Goal: Feedback & Contribution: Contribute content

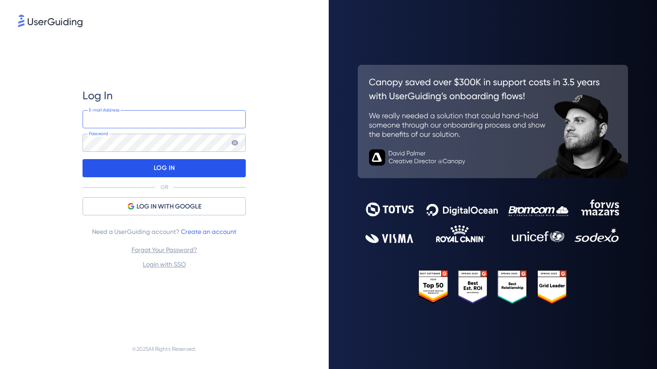
type input "[EMAIL_ADDRESS]"
click at [166, 168] on p "LOG IN" at bounding box center [164, 168] width 21 height 15
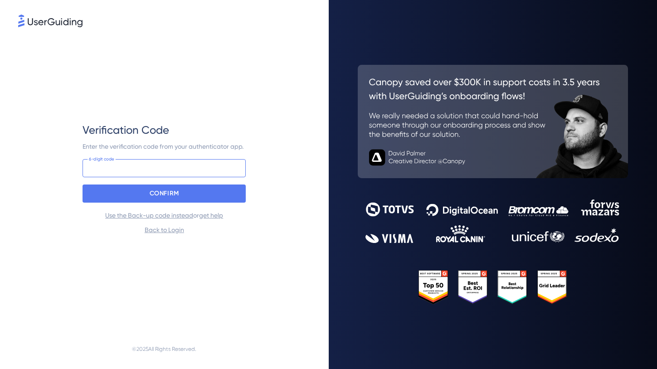
click at [168, 168] on input at bounding box center [164, 168] width 163 height 18
click at [0, 369] on com-1password-button at bounding box center [0, 369] width 0 height 0
click at [207, 169] on input at bounding box center [164, 168] width 163 height 18
click at [0, 369] on com-1password-button at bounding box center [0, 369] width 0 height 0
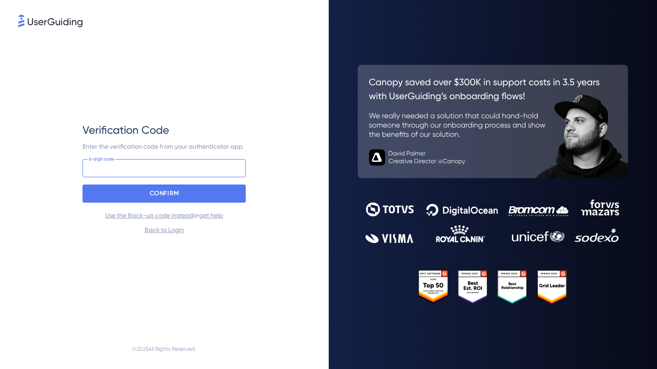
paste input "393 968"
type input "393 968"
click at [232, 198] on div "CONFIRM" at bounding box center [164, 194] width 163 height 18
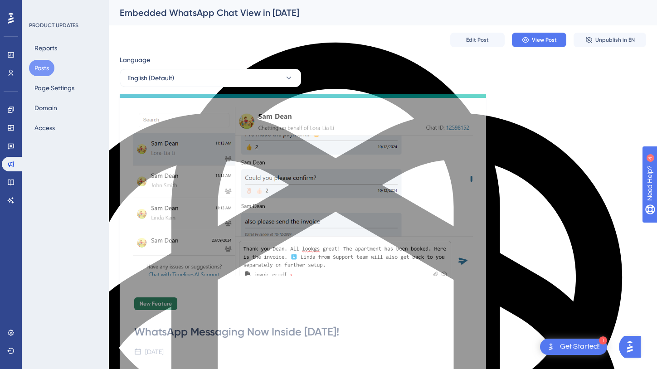
click at [42, 66] on button "Posts" at bounding box center [41, 68] width 25 height 16
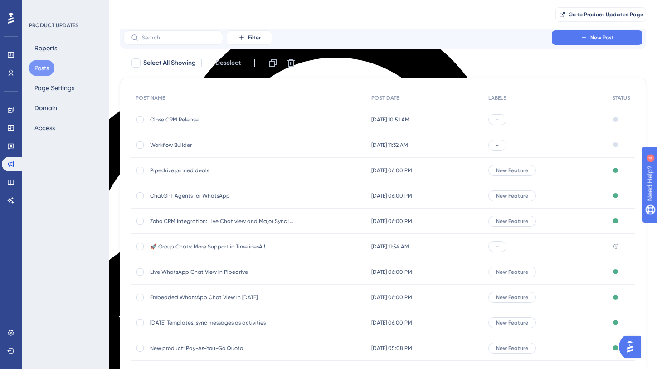
click at [184, 146] on span "Workflow Builder" at bounding box center [222, 145] width 145 height 7
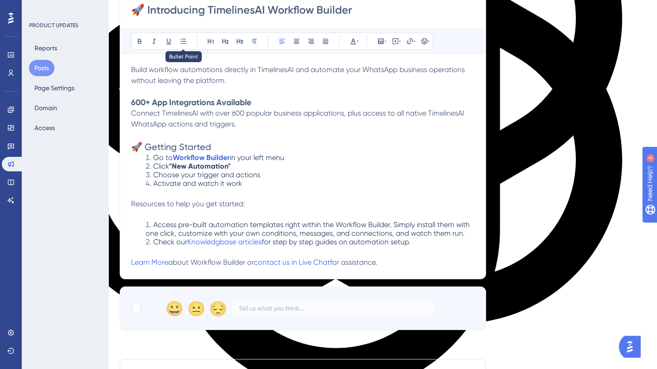
scroll to position [261, 0]
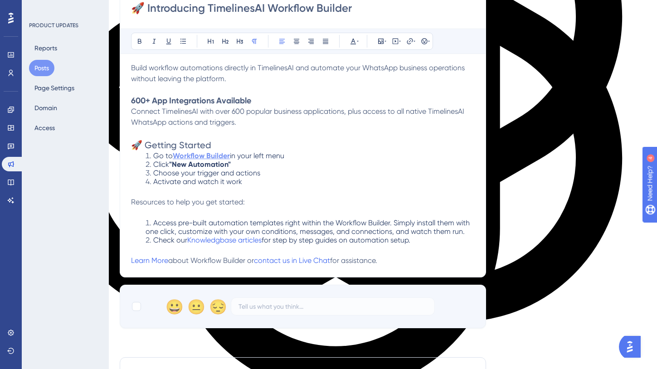
click at [198, 156] on strong "Workflow Builder" at bounding box center [201, 155] width 57 height 9
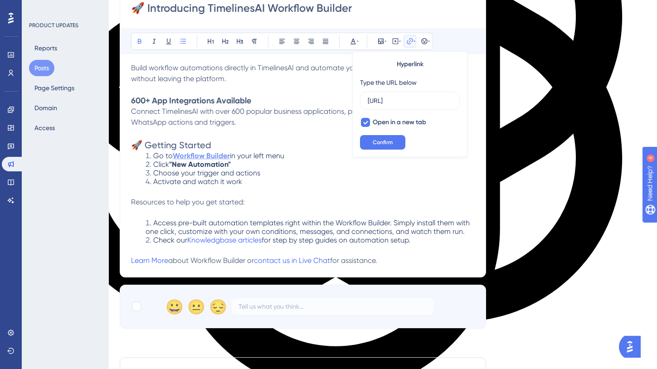
scroll to position [0, 48]
type textarea "l"
drag, startPoint x: 397, startPoint y: 103, endPoint x: 346, endPoint y: 101, distance: 50.8
click at [346, 101] on div "Bold Italic Underline Bullet Point Heading 1 Heading 2 Heading 3 Normal Align L…" at bounding box center [303, 146] width 344 height 240
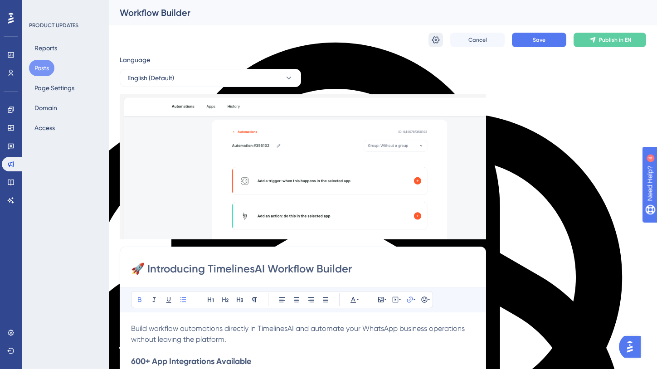
click at [435, 39] on icon at bounding box center [435, 39] width 9 height 9
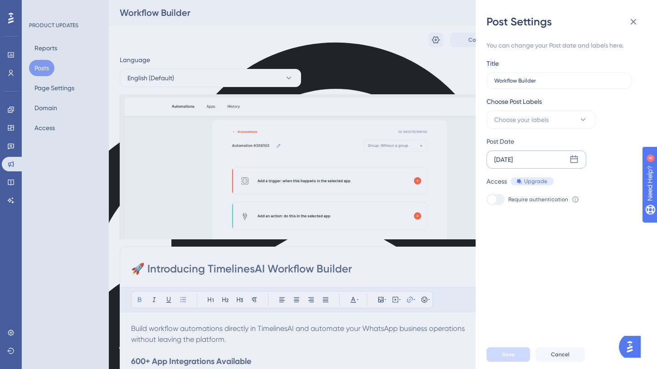
click at [577, 157] on icon at bounding box center [574, 159] width 9 height 9
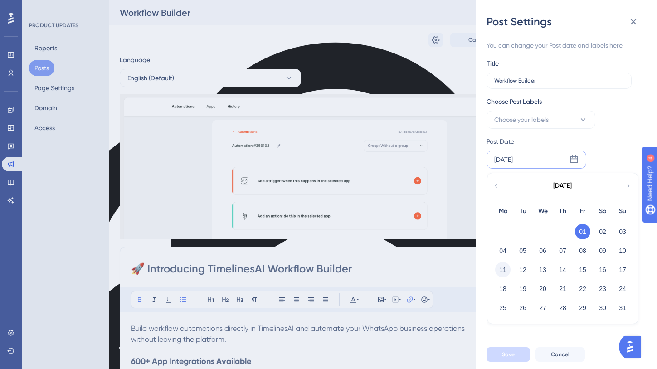
click at [503, 271] on button "11" at bounding box center [502, 269] width 15 height 15
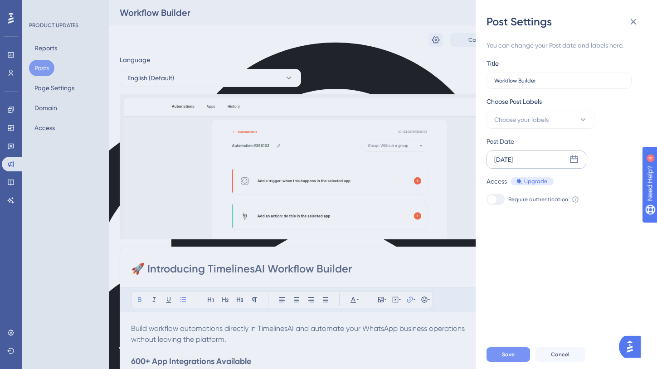
click at [507, 356] on span "Save" at bounding box center [508, 354] width 13 height 7
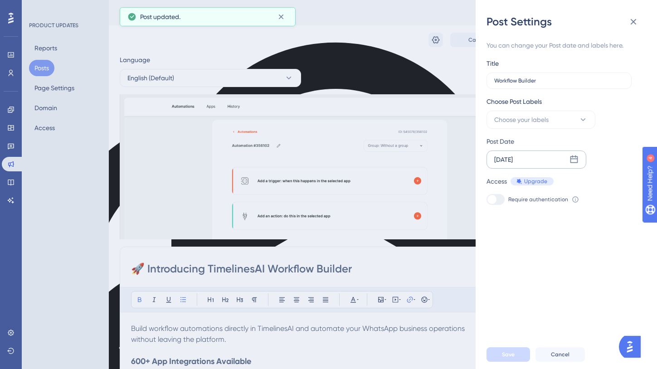
click at [556, 133] on div "You can change your Post date and labels here. Title Workflow Builder Choose Po…" at bounding box center [563, 122] width 152 height 165
click at [556, 122] on button "Choose your labels" at bounding box center [541, 120] width 109 height 18
click at [497, 191] on div at bounding box center [496, 193] width 7 height 7
checkbox input "true"
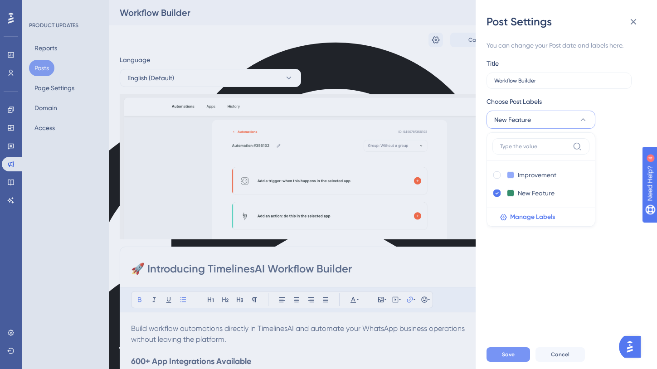
click at [504, 354] on span "Save" at bounding box center [508, 354] width 13 height 7
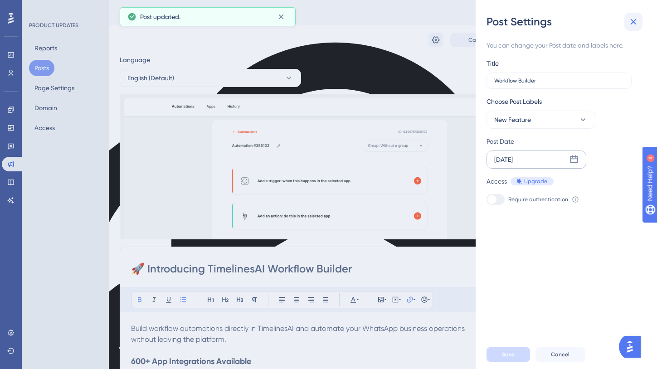
click at [635, 24] on icon at bounding box center [634, 22] width 6 height 6
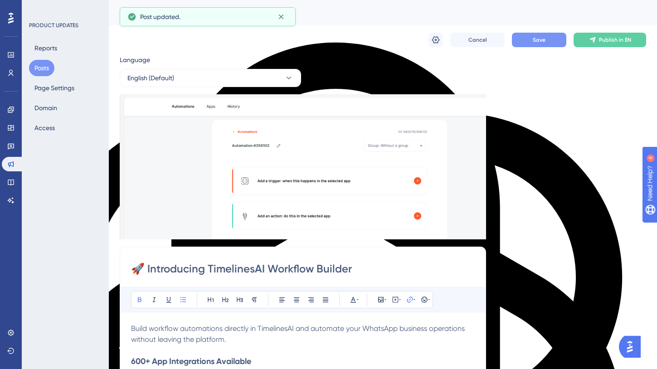
click at [537, 40] on span "Save" at bounding box center [539, 39] width 13 height 7
click at [603, 42] on span "Publish in EN" at bounding box center [615, 39] width 32 height 7
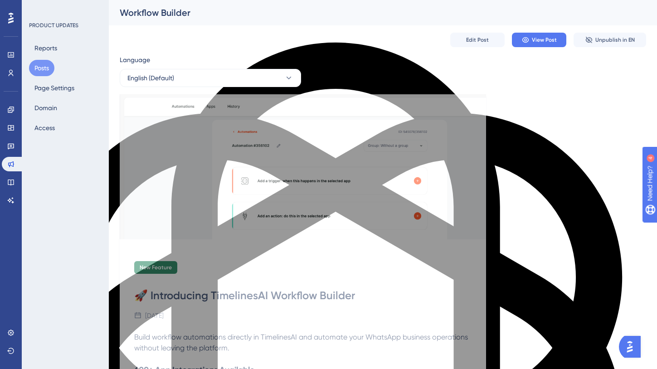
click at [47, 70] on button "Posts" at bounding box center [41, 68] width 25 height 16
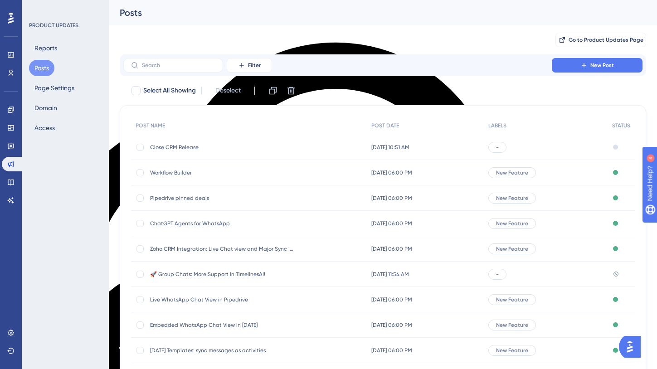
click at [173, 173] on span "Workflow Builder" at bounding box center [222, 172] width 145 height 7
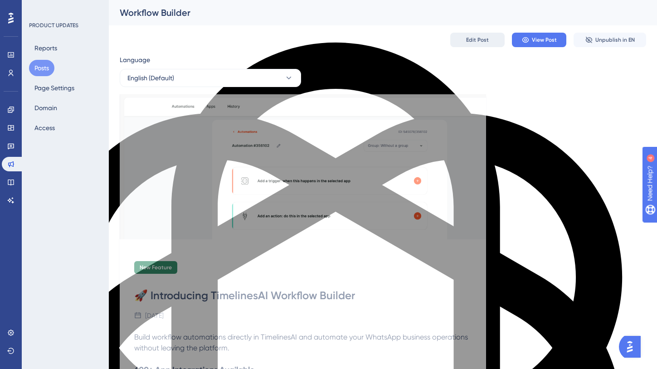
click at [485, 40] on span "Edit Post" at bounding box center [477, 39] width 23 height 7
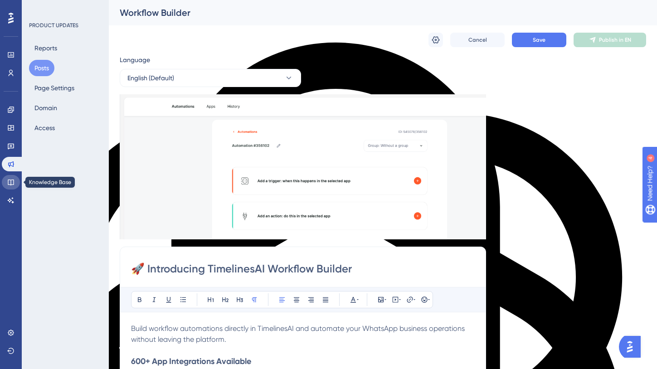
click at [10, 182] on icon at bounding box center [11, 183] width 6 height 6
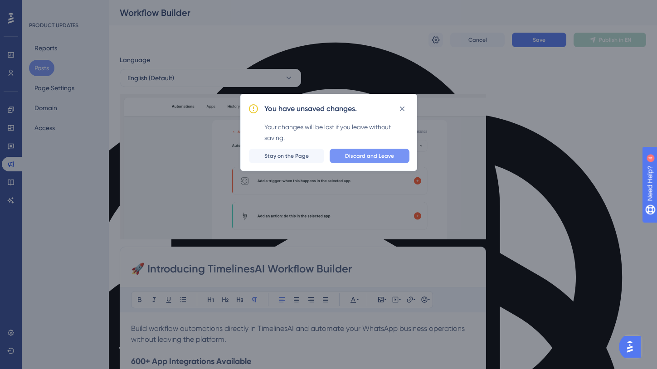
click at [348, 156] on span "Discard and Leave" at bounding box center [369, 155] width 49 height 7
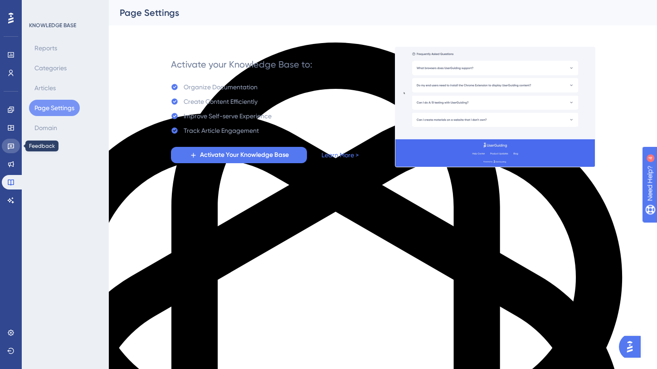
click at [10, 145] on icon at bounding box center [10, 145] width 7 height 7
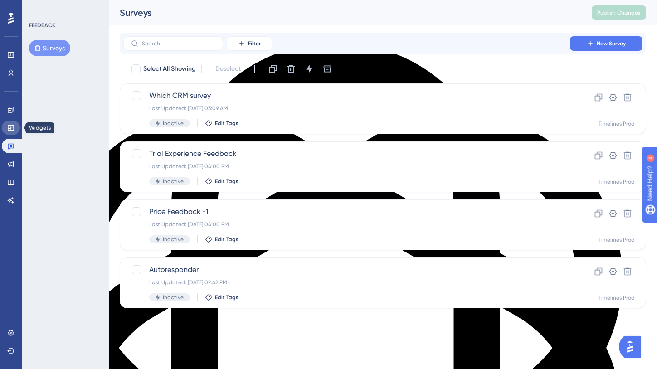
click at [12, 126] on icon at bounding box center [10, 127] width 7 height 7
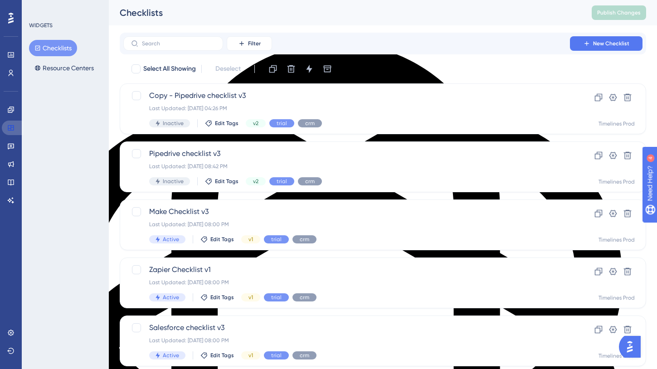
click at [13, 127] on icon at bounding box center [10, 127] width 7 height 7
click at [12, 166] on icon at bounding box center [11, 164] width 6 height 6
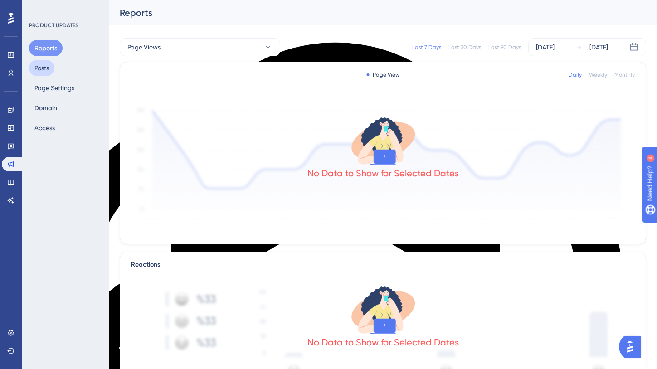
click at [48, 70] on button "Posts" at bounding box center [41, 68] width 25 height 16
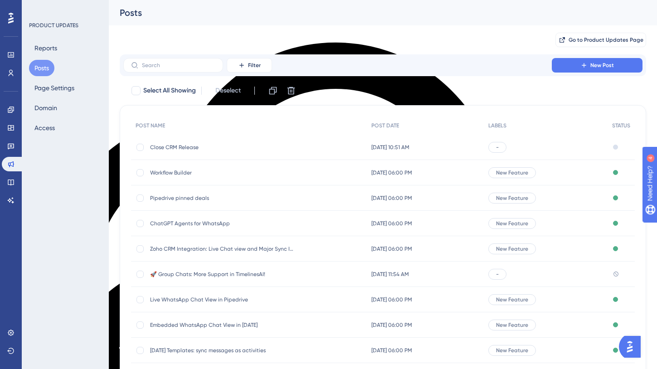
click at [175, 173] on span "Workflow Builder" at bounding box center [222, 172] width 145 height 7
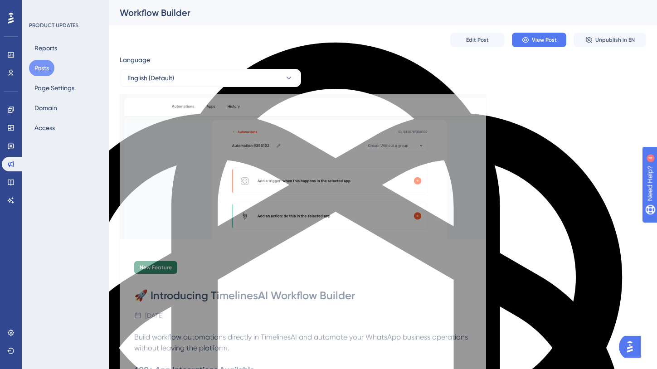
click at [42, 68] on button "Posts" at bounding box center [41, 68] width 25 height 16
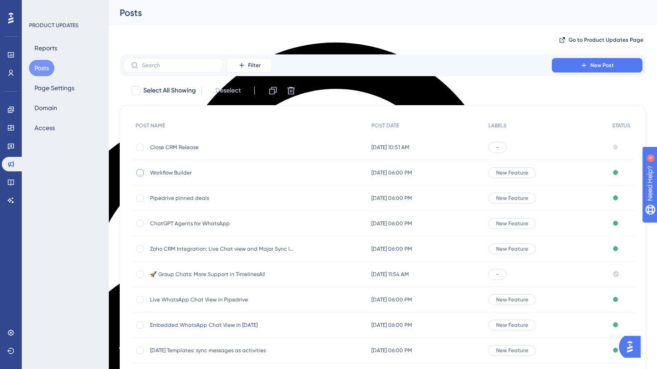
click at [140, 171] on div at bounding box center [140, 172] width 7 height 7
checkbox input "true"
click at [277, 92] on icon at bounding box center [273, 91] width 8 height 8
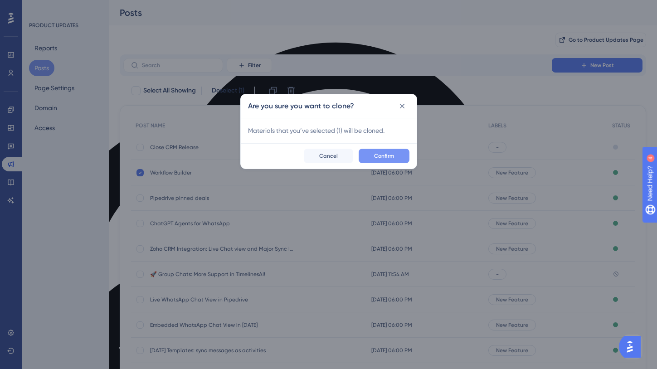
click at [382, 156] on span "Confirm" at bounding box center [384, 155] width 20 height 7
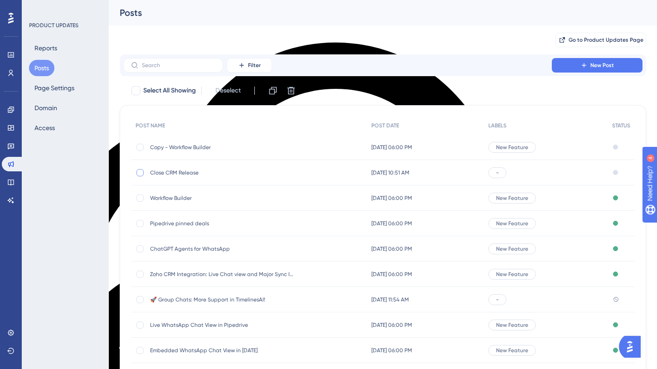
click at [140, 173] on div at bounding box center [140, 172] width 7 height 7
checkbox input "true"
click at [296, 90] on icon at bounding box center [291, 90] width 9 height 9
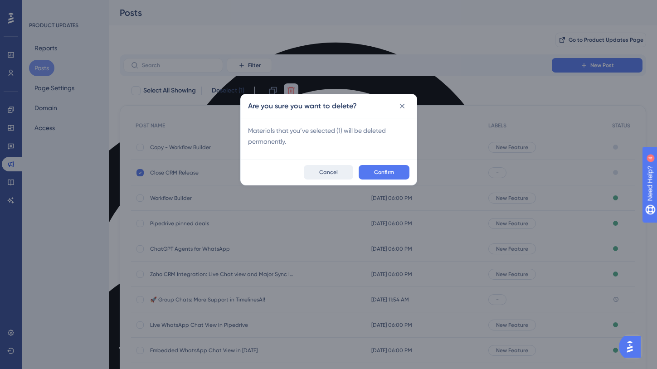
click at [322, 175] on span "Cancel" at bounding box center [328, 172] width 19 height 7
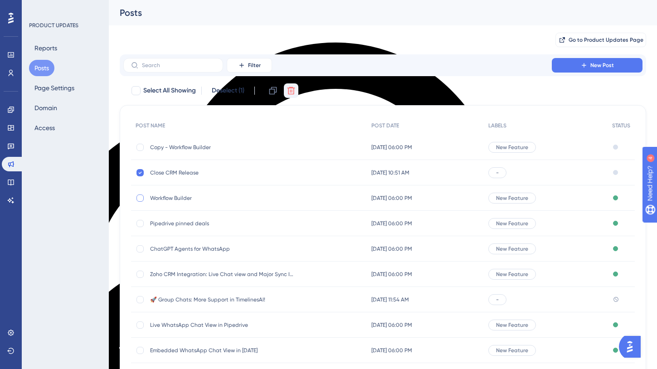
click at [141, 195] on div at bounding box center [140, 198] width 7 height 7
checkbox input "true"
click at [142, 171] on icon at bounding box center [140, 172] width 4 height 7
checkbox input "false"
click at [291, 91] on icon at bounding box center [292, 91] width 8 height 8
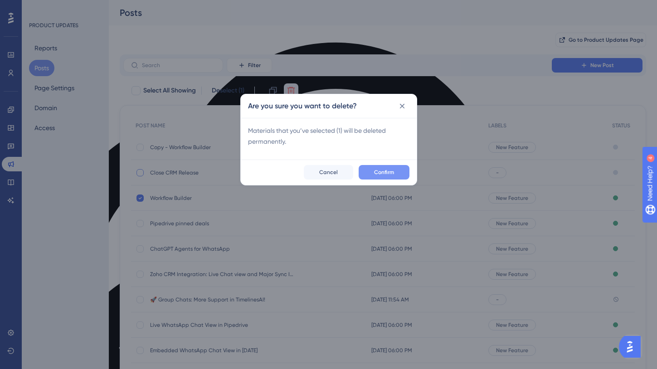
click at [377, 174] on span "Confirm" at bounding box center [384, 172] width 20 height 7
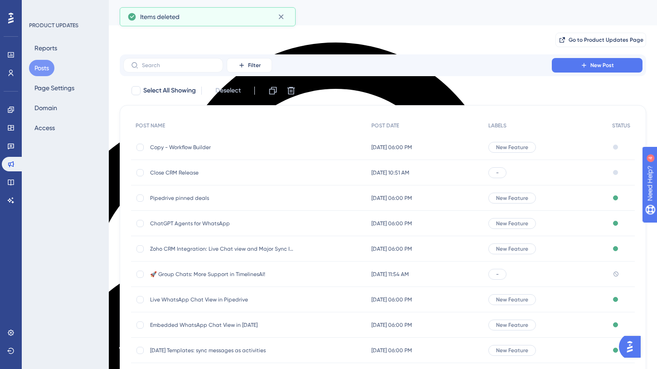
click at [199, 147] on span "Copy - Workflow Builder" at bounding box center [222, 147] width 145 height 7
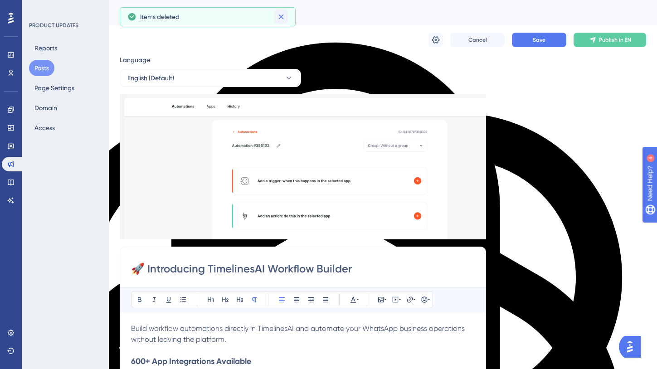
click at [282, 17] on icon at bounding box center [280, 17] width 5 height 5
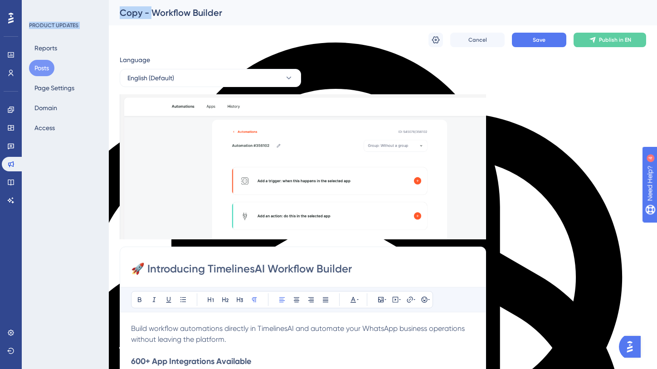
drag, startPoint x: 151, startPoint y: 13, endPoint x: 93, endPoint y: 13, distance: 58.5
click at [275, 14] on div "Copy - Workflow Builder" at bounding box center [372, 12] width 504 height 13
click at [202, 12] on div "Copy - Workflow Builder" at bounding box center [372, 12] width 504 height 13
click at [544, 39] on span "Save" at bounding box center [539, 39] width 13 height 7
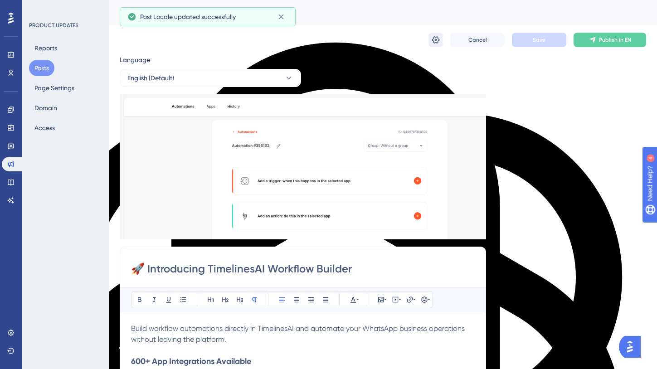
click at [438, 39] on icon at bounding box center [436, 39] width 8 height 7
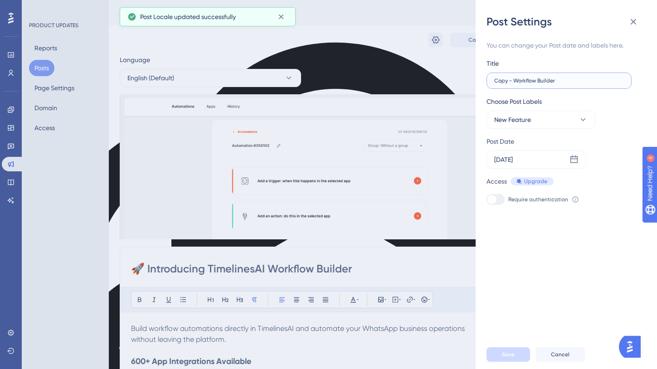
drag, startPoint x: 513, startPoint y: 82, endPoint x: 474, endPoint y: 81, distance: 39.5
click at [474, 82] on div "Post Settings You can change your Post date and labels here. Title Copy - Workf…" at bounding box center [328, 184] width 657 height 369
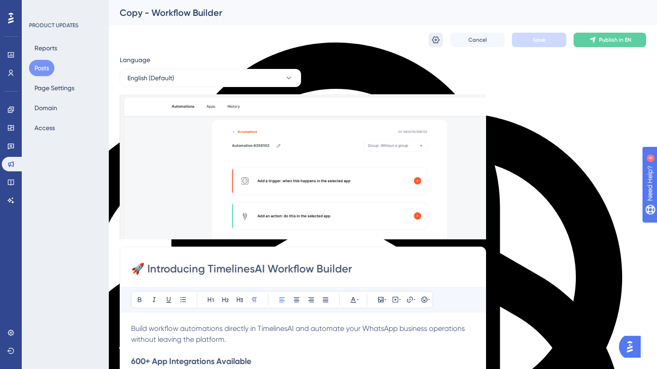
click at [433, 37] on icon at bounding box center [435, 39] width 9 height 9
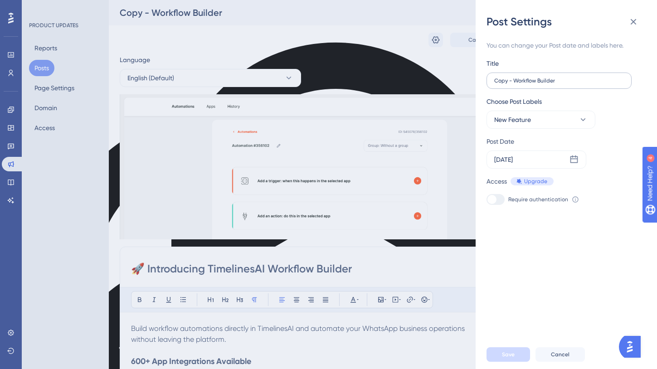
click at [517, 85] on label "Copy - Workflow Builder" at bounding box center [559, 81] width 145 height 16
click at [517, 84] on input "Copy - Workflow Builder" at bounding box center [559, 81] width 130 height 6
click at [516, 83] on input "Copy - Workflow Builder" at bounding box center [559, 81] width 130 height 6
type input "Workflow Builder"
click at [503, 352] on span "Save" at bounding box center [508, 354] width 13 height 7
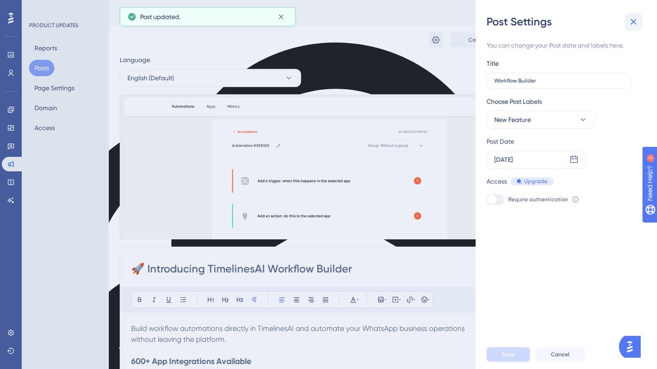
click at [633, 20] on icon at bounding box center [633, 21] width 11 height 11
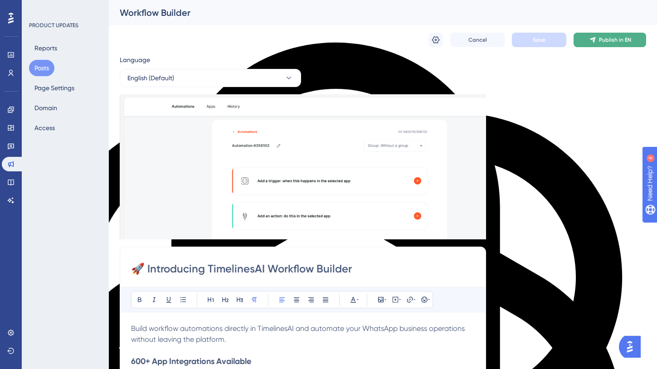
click at [592, 40] on icon at bounding box center [592, 39] width 7 height 7
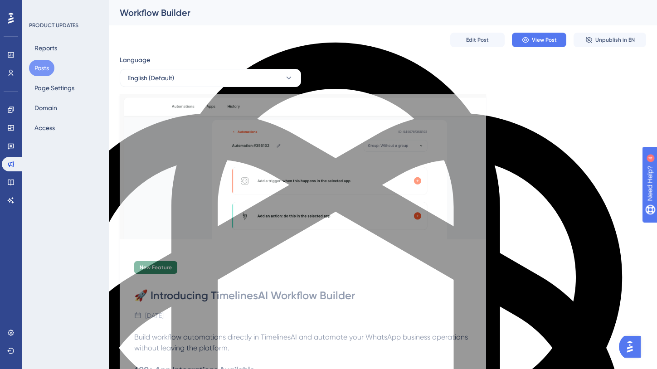
scroll to position [243, 0]
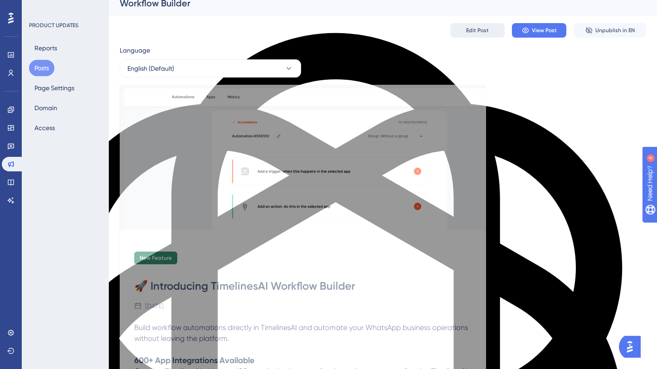
click at [479, 27] on span "Edit Post" at bounding box center [477, 30] width 23 height 7
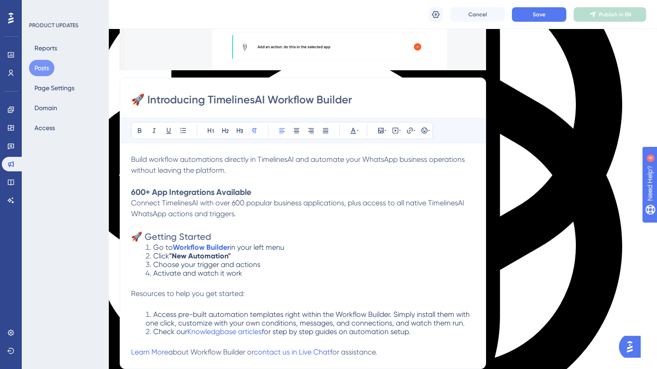
click at [354, 210] on p "Connect TimelinesAI with over 600 popular business applications, plus access to…" at bounding box center [303, 209] width 344 height 22
copy div "Build workflow automations directly in TimelinesAI and automate your WhatsApp b…"
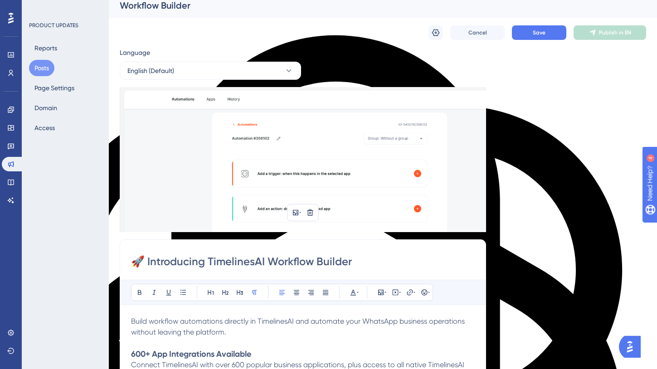
scroll to position [0, 0]
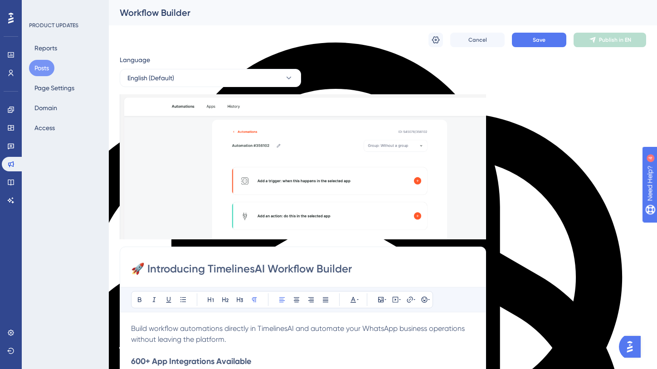
click at [44, 66] on button "Posts" at bounding box center [41, 68] width 25 height 16
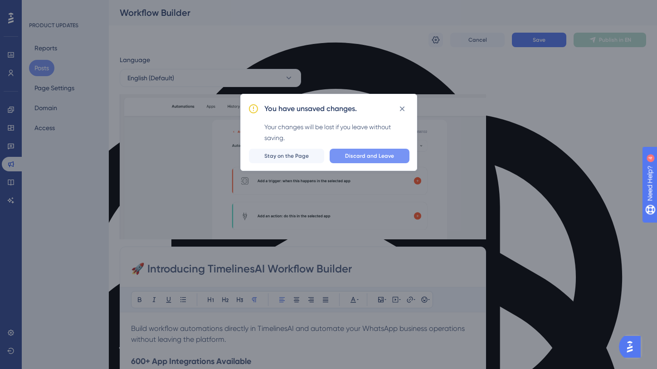
click at [344, 153] on button "Discard and Leave" at bounding box center [370, 156] width 80 height 15
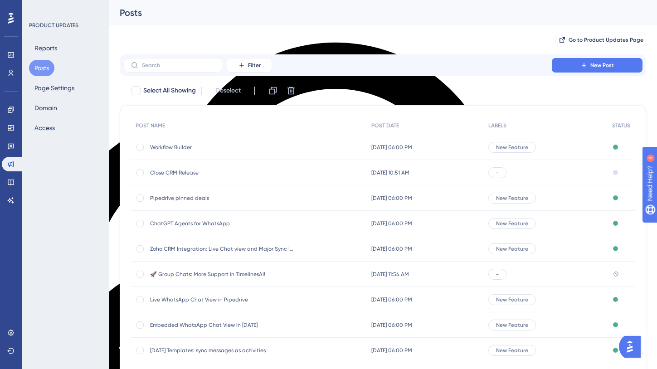
click at [175, 147] on span "Workflow Builder" at bounding box center [222, 147] width 145 height 7
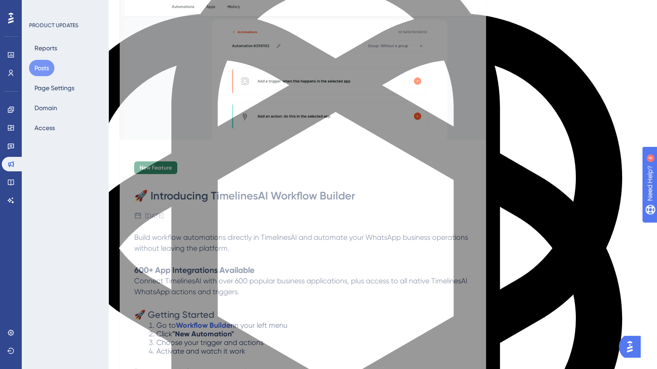
scroll to position [151, 0]
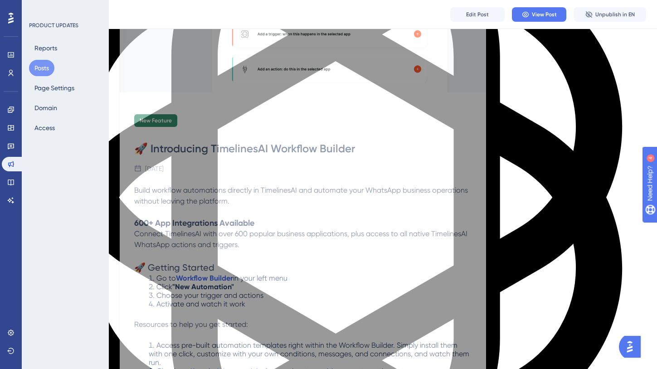
click at [311, 189] on span "Build workflow automations directly in TimelinesAI and automate your WhatsApp b…" at bounding box center [302, 196] width 336 height 20
click at [489, 15] on button "Edit Post" at bounding box center [477, 14] width 54 height 15
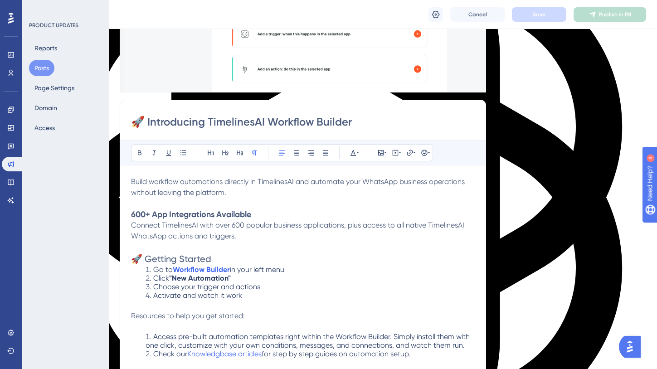
scroll to position [176, 0]
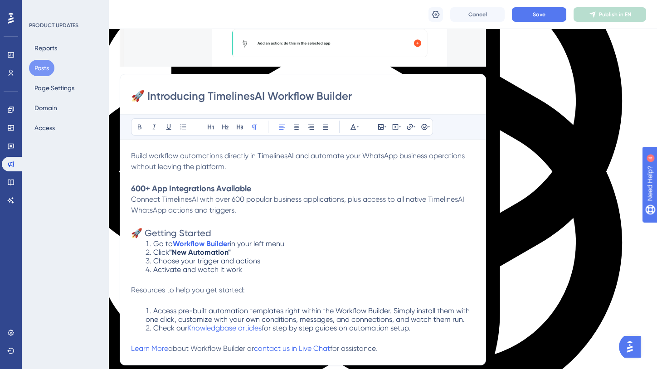
click at [349, 93] on input "🚀 Introducing TimelinesAI Workflow Builder" at bounding box center [303, 96] width 344 height 15
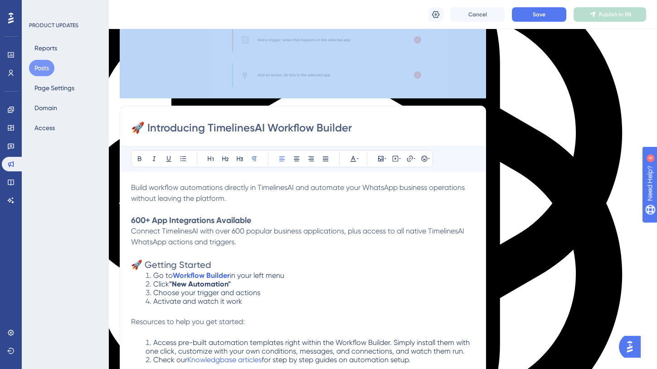
scroll to position [179, 0]
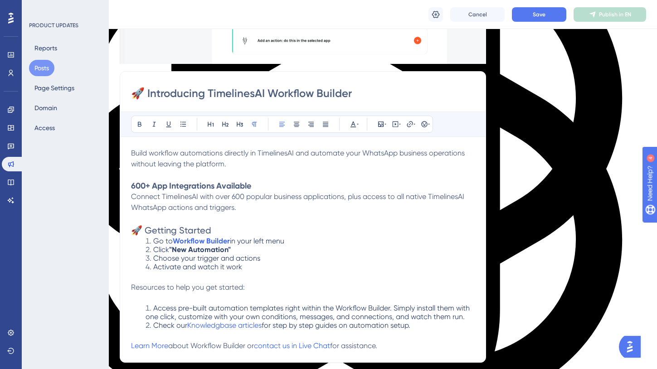
click at [372, 92] on input "🚀 Introducing TimelinesAI Workflow Builder" at bounding box center [303, 93] width 344 height 15
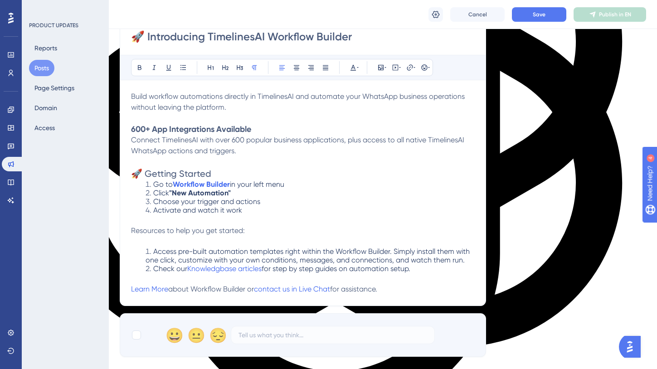
scroll to position [259, 0]
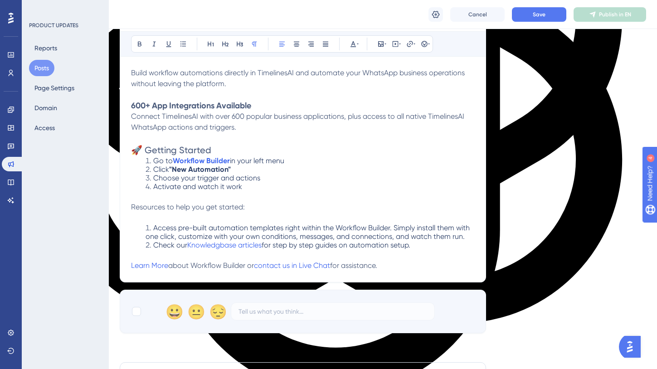
click at [371, 208] on div "Build workflow automations directly in TimelinesAI and automate your WhatsApp b…" at bounding box center [303, 170] width 344 height 204
copy div "Build workflow automations directly in TimelinesAI and automate your WhatsApp b…"
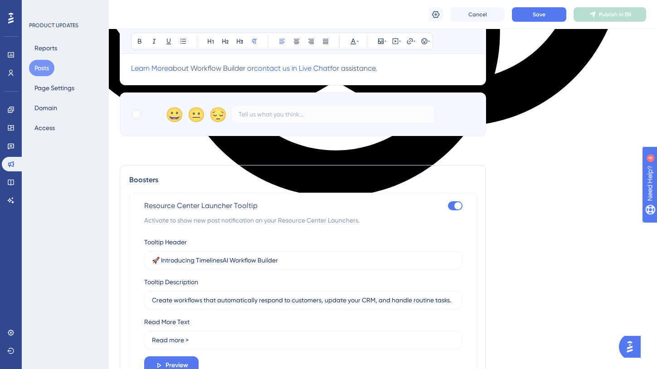
scroll to position [522, 0]
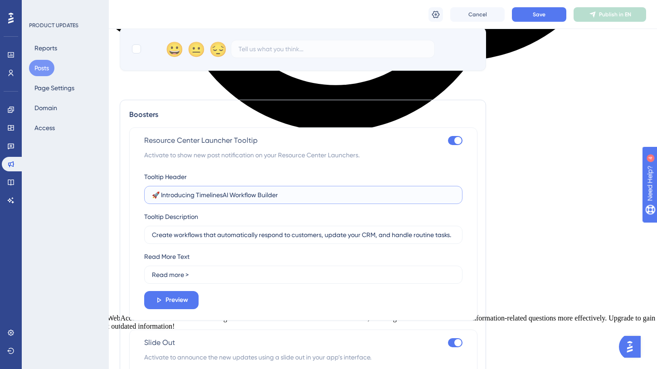
click at [314, 200] on input "🚀 Introducing TimelinesAI Workflow Builder" at bounding box center [303, 195] width 303 height 10
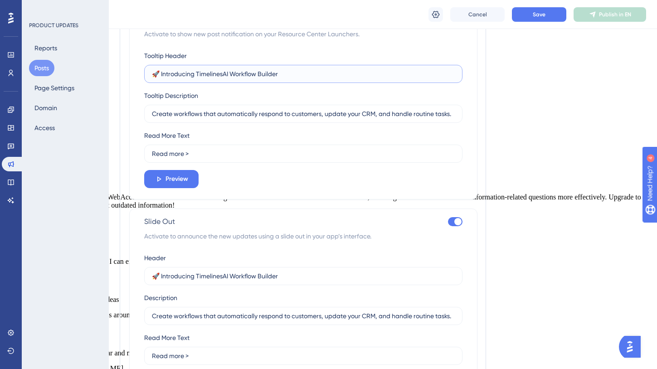
scroll to position [673, 0]
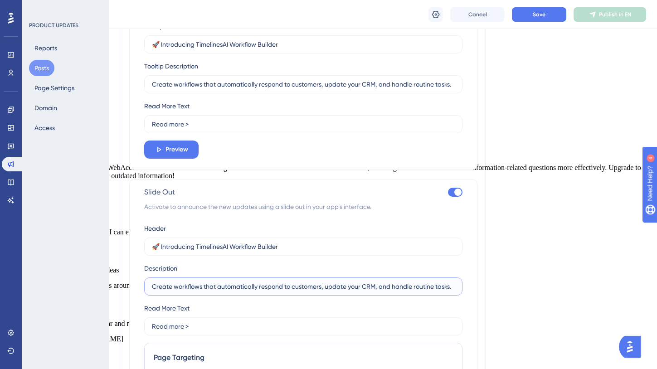
click at [296, 292] on input "Create workflows that automatically respond to customers, update your CRM, and …" at bounding box center [303, 287] width 303 height 10
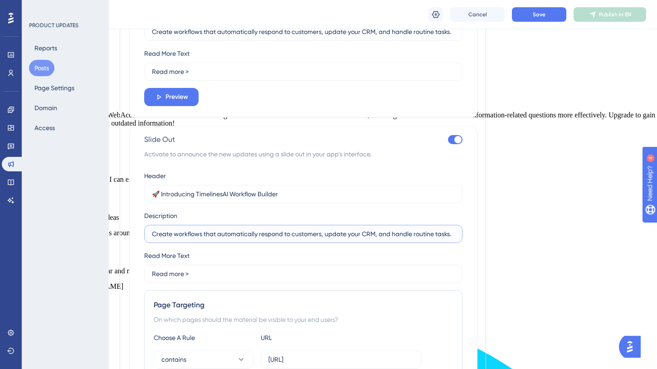
scroll to position [862, 0]
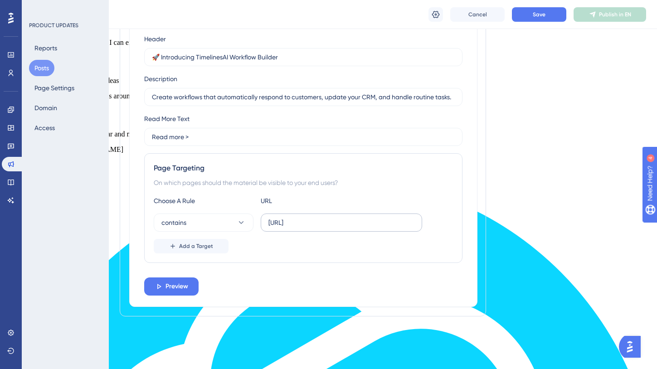
click at [348, 232] on label "app.timelines.ai" at bounding box center [341, 223] width 161 height 18
click at [348, 228] on input "app.timelines.ai" at bounding box center [342, 223] width 146 height 10
click at [38, 70] on button "Posts" at bounding box center [41, 68] width 25 height 16
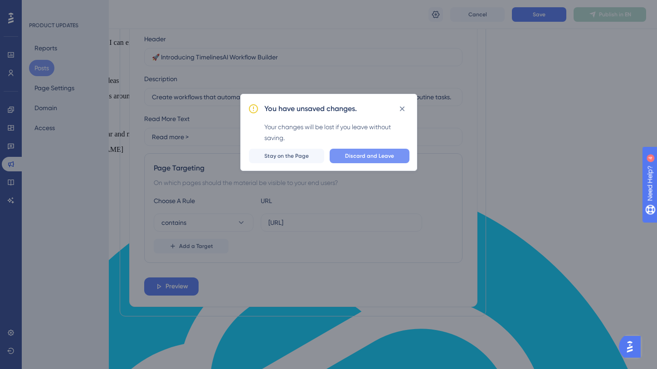
click at [372, 157] on span "Discard and Leave" at bounding box center [369, 155] width 49 height 7
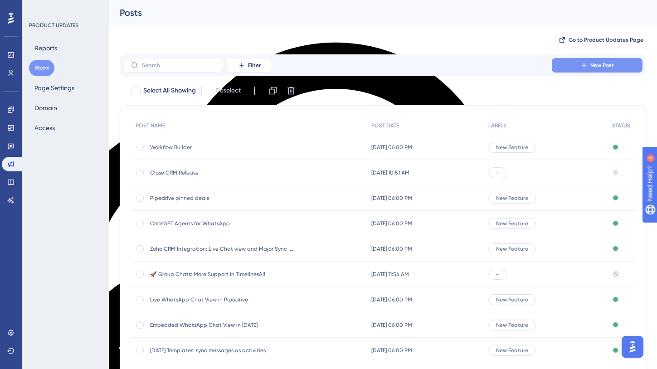
click at [583, 66] on icon at bounding box center [584, 65] width 7 height 7
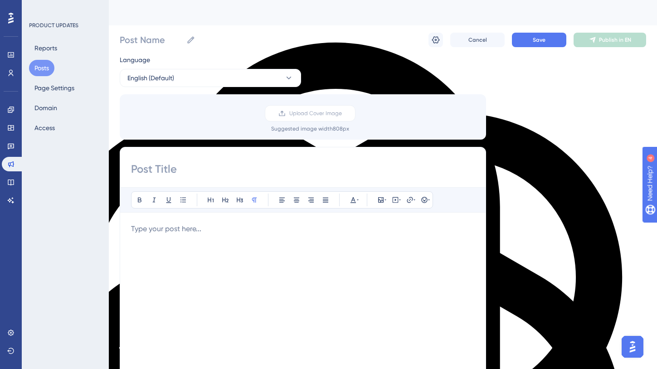
click at [222, 172] on input at bounding box center [303, 169] width 344 height 15
paste input "🚀 Introducing TimelinesAI Workflow Builder"
type input "🚀 Introducing TimelinesAI Workflow Builder"
click at [304, 112] on span "Upload Cover Image" at bounding box center [315, 113] width 53 height 7
click at [342, 113] on input "Upload Cover Image" at bounding box center [342, 113] width 0 height 0
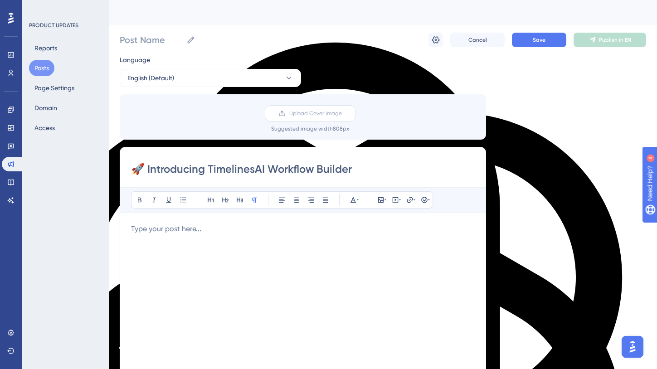
click at [324, 112] on span "Upload Cover Image" at bounding box center [315, 113] width 53 height 7
click at [342, 113] on input "Upload Cover Image" at bounding box center [342, 113] width 0 height 0
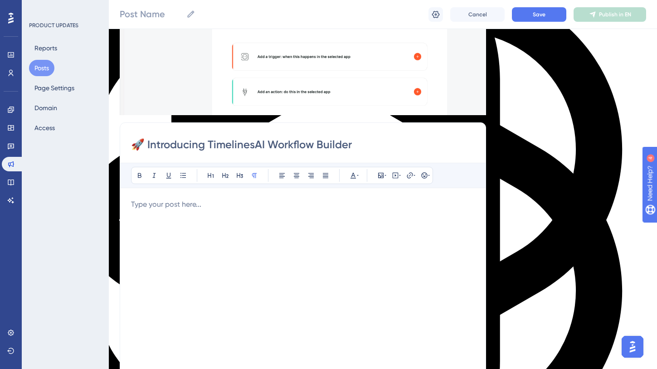
click at [355, 238] on div at bounding box center [303, 299] width 344 height 200
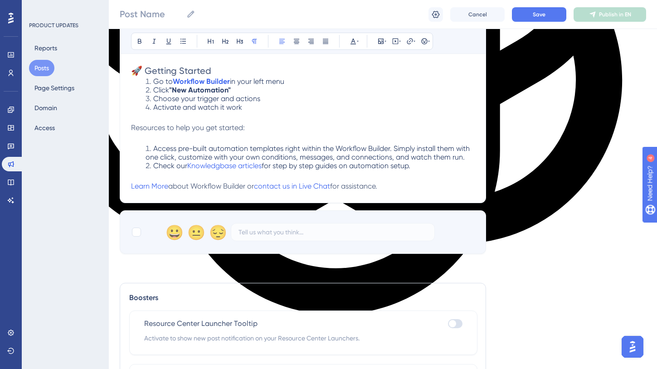
scroll to position [440, 0]
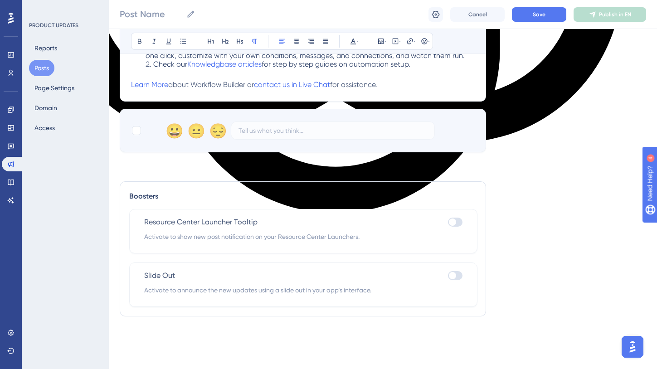
click at [458, 227] on div at bounding box center [455, 222] width 15 height 9
click at [448, 223] on input "checkbox" at bounding box center [448, 222] width 0 height 0
checkbox input "true"
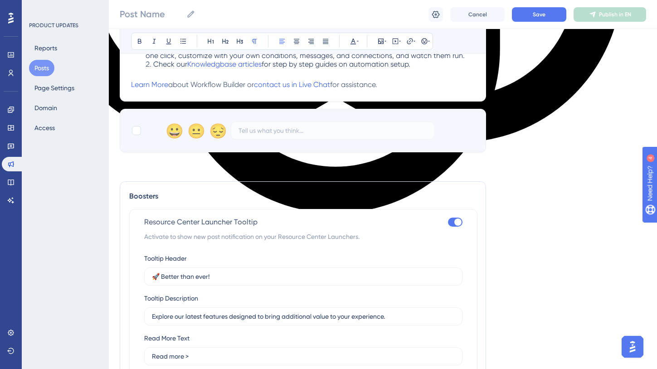
scroll to position [589, 0]
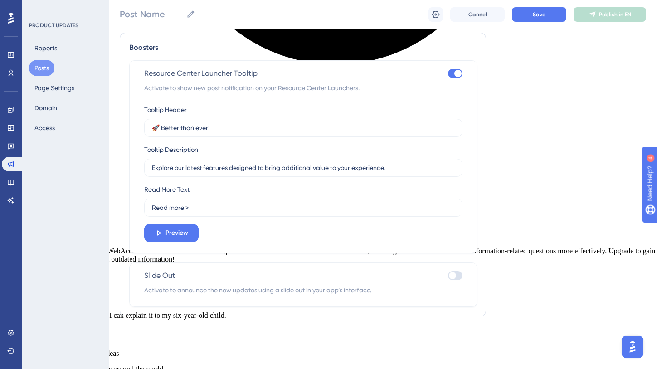
click at [456, 280] on div at bounding box center [455, 275] width 15 height 9
click at [448, 276] on input "checkbox" at bounding box center [448, 276] width 0 height 0
checkbox input "true"
click at [364, 133] on input "🚀 Better than ever!" at bounding box center [303, 128] width 303 height 10
paste input "Introducing TimelinesAI Workflow Builder"
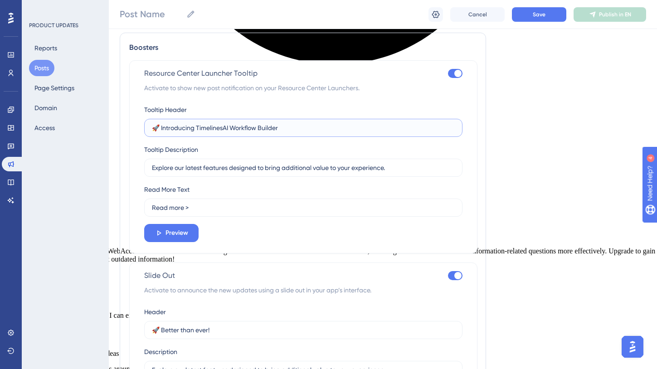
type input "🚀 Introducing TimelinesAI Workflow Builder"
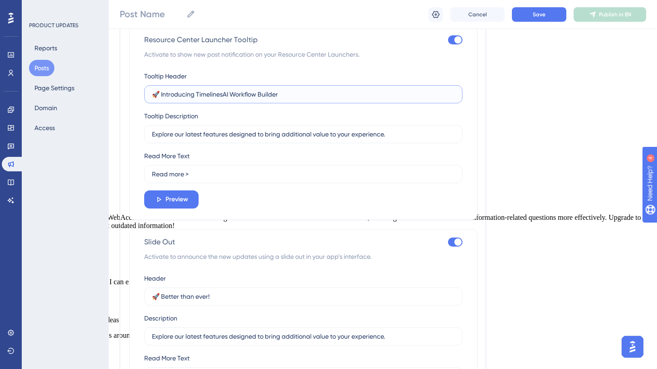
scroll to position [629, 0]
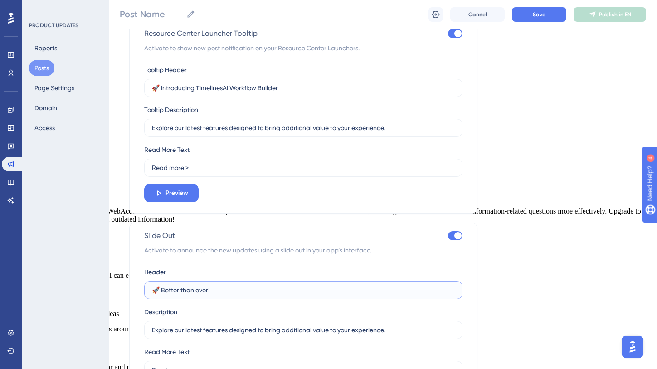
click at [330, 295] on input "🚀 Better than ever!" at bounding box center [303, 290] width 303 height 10
paste input "Introducing TimelinesAI Workflow Builder"
type input "🚀 Introducing TimelinesAI Workflow Builder"
click at [362, 133] on input "Explore our latest features designed to bring additional value to your experien…" at bounding box center [303, 128] width 303 height 10
paste input "Create workflows that automatically respond to customers, update your CRM, and …"
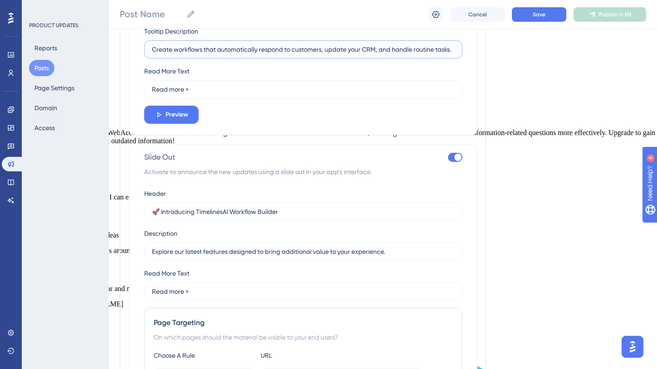
scroll to position [746, 0]
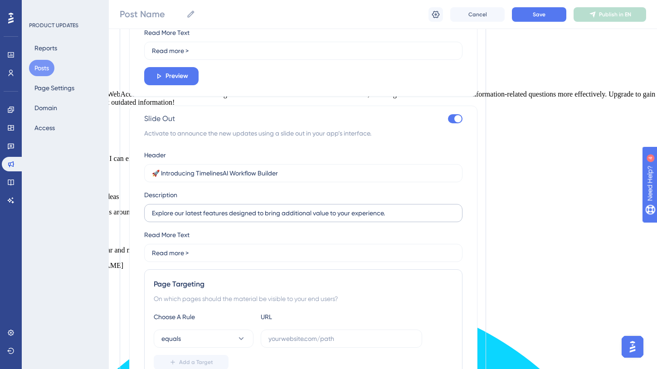
type input "Create workflows that automatically respond to customers, update your CRM, and …"
click at [362, 218] on input "Explore our latest features designed to bring additional value to your experien…" at bounding box center [303, 213] width 303 height 10
paste input "Create workflows that automatically respond to customers, update your CRM, and …"
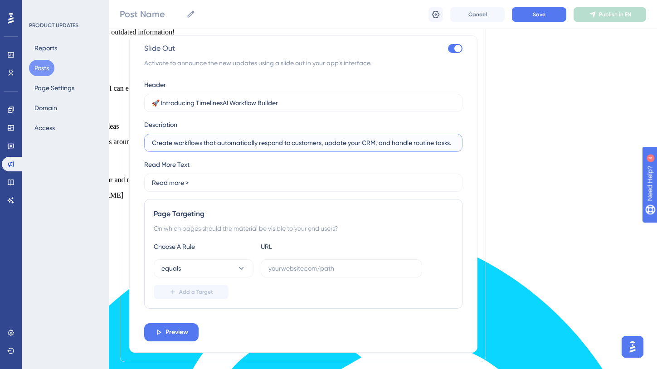
scroll to position [862, 0]
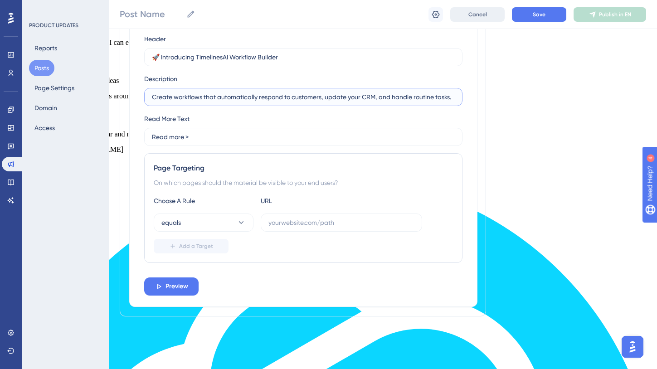
type input "Create workflows that automatically respond to customers, update your CRM, and …"
click at [364, 228] on input "text" at bounding box center [342, 223] width 146 height 10
paste input "app.timelines.ai"
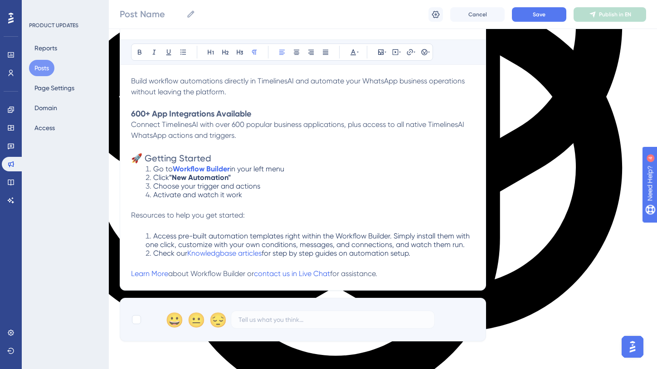
scroll to position [0, 0]
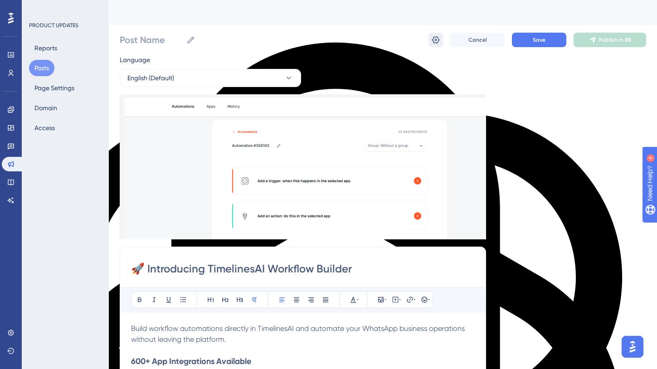
type input "app.timelines.ai"
click at [435, 40] on icon at bounding box center [435, 39] width 9 height 9
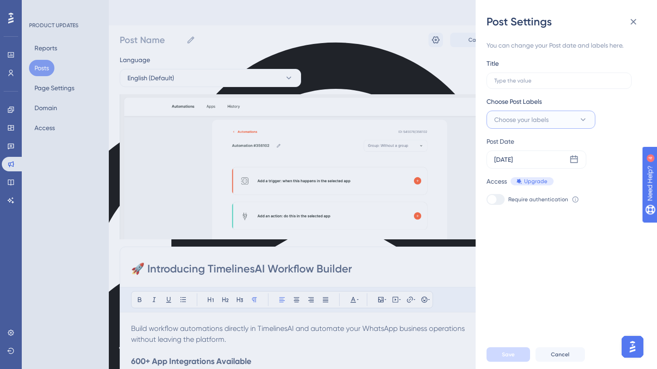
click at [523, 118] on span "Choose your labels" at bounding box center [521, 119] width 54 height 11
click at [498, 190] on div at bounding box center [496, 193] width 7 height 7
checkbox input "true"
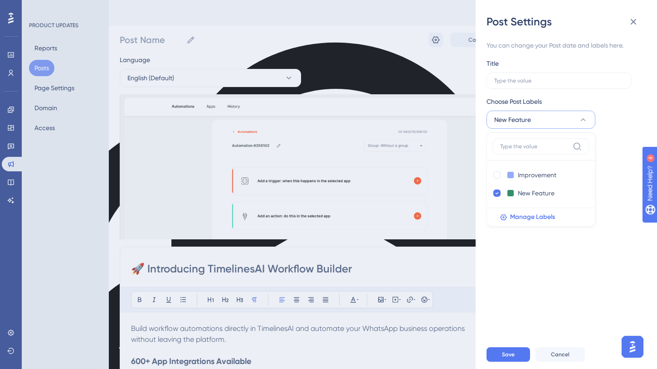
click at [517, 290] on div "You can change your Post date and labels here. Title Choose Post Labels New Fea…" at bounding box center [570, 184] width 167 height 311
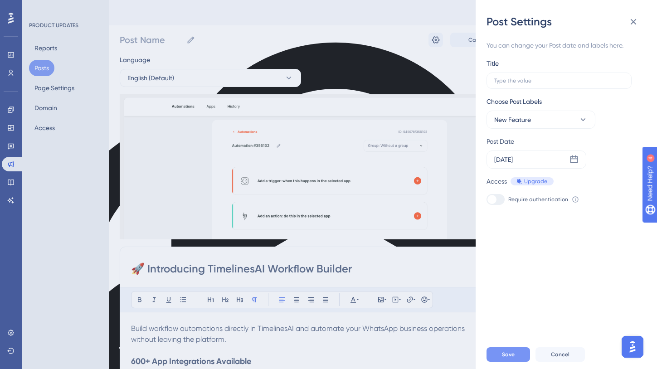
click at [502, 357] on span "Save" at bounding box center [508, 354] width 13 height 7
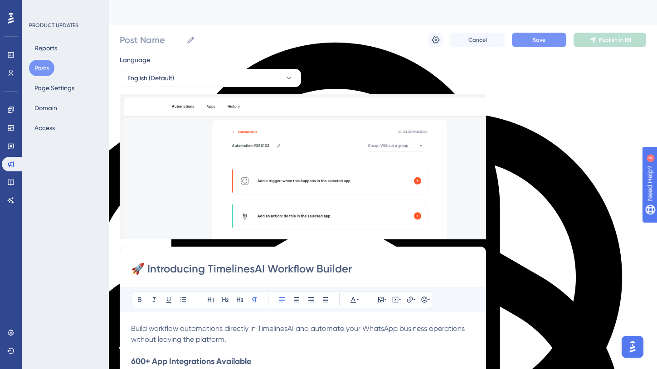
click at [541, 44] on button "Save" at bounding box center [539, 40] width 54 height 15
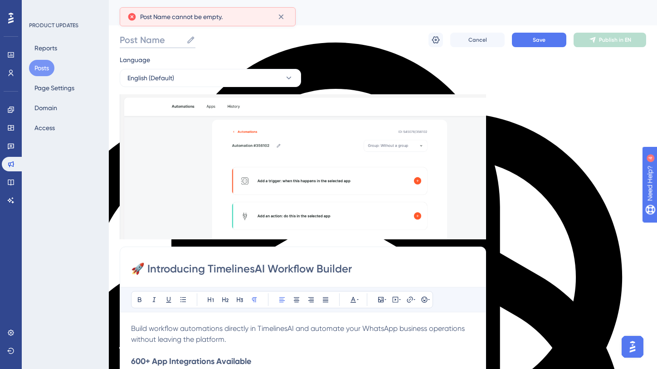
click at [156, 39] on input "Post Name" at bounding box center [151, 40] width 63 height 13
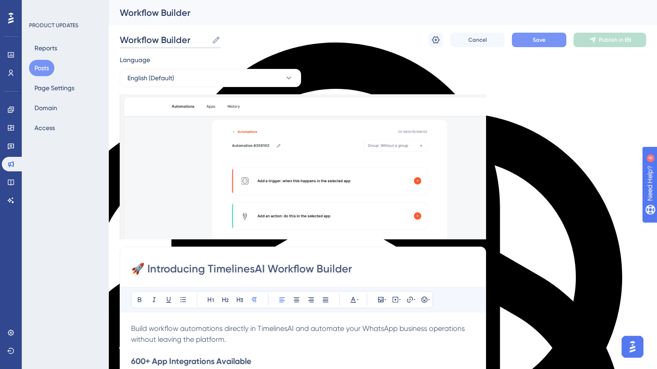
type input "Workflow Builder"
click at [538, 43] on span "Save" at bounding box center [539, 39] width 13 height 7
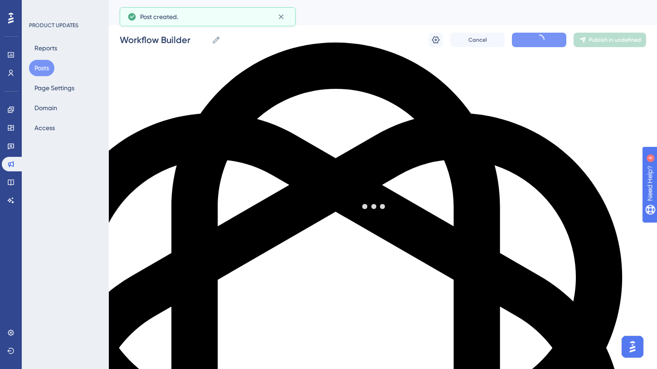
scroll to position [173, 0]
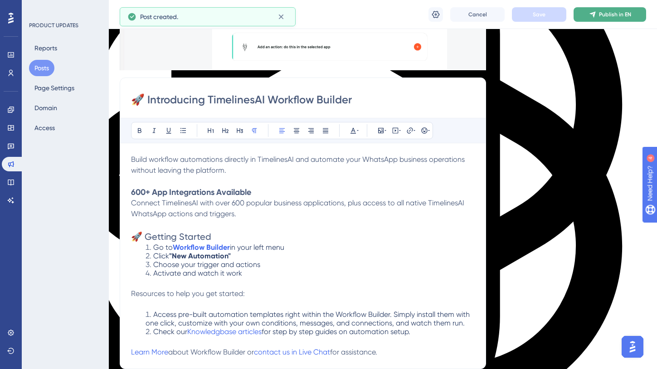
click at [606, 14] on span "Publish in EN" at bounding box center [615, 14] width 32 height 7
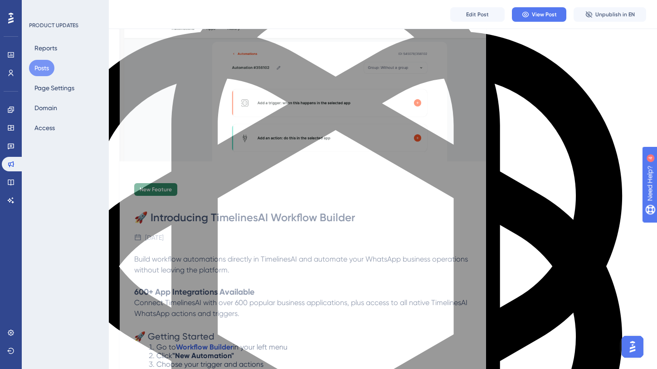
scroll to position [0, 0]
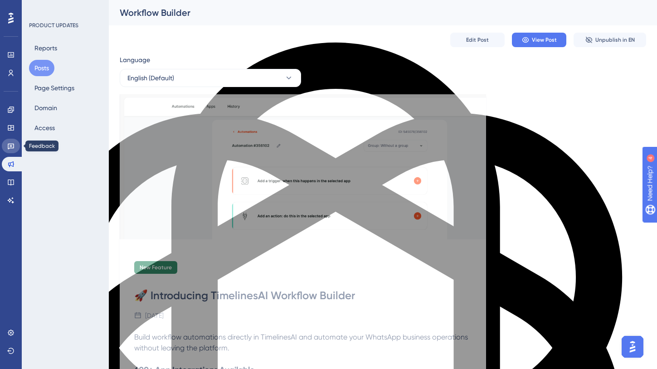
click at [10, 146] on icon at bounding box center [10, 145] width 7 height 7
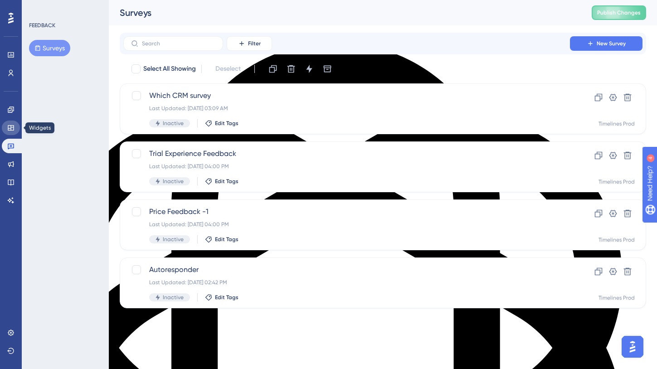
click at [14, 125] on icon at bounding box center [11, 127] width 6 height 5
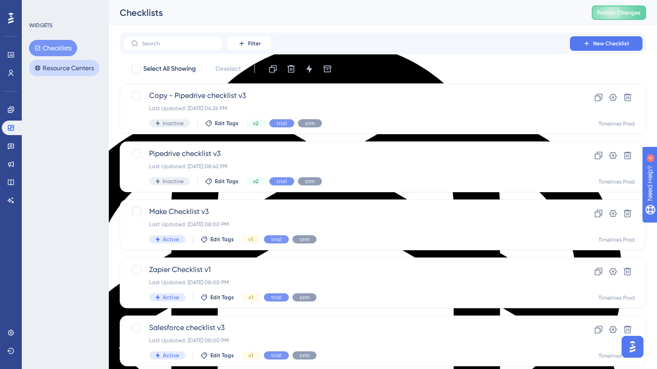
click at [74, 66] on button "Resource Centers" at bounding box center [64, 68] width 70 height 16
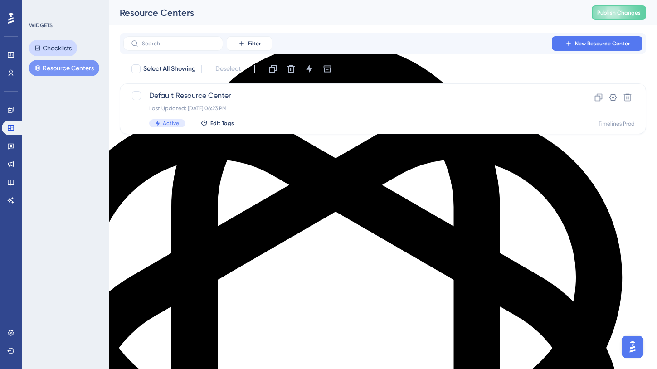
click at [68, 49] on button "Checklists" at bounding box center [53, 48] width 48 height 16
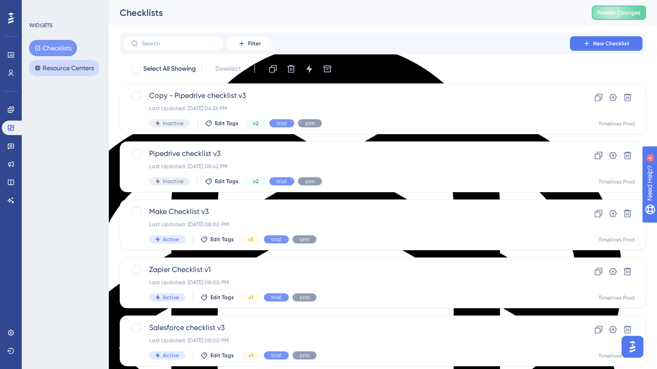
click at [65, 69] on button "Resource Centers" at bounding box center [64, 68] width 70 height 16
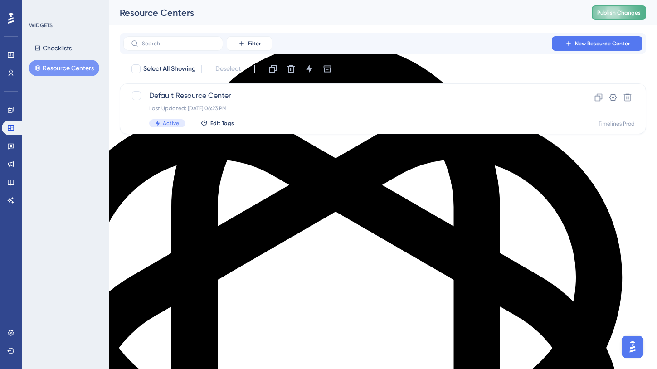
click at [614, 15] on span "Publish Changes" at bounding box center [619, 12] width 44 height 7
click at [58, 70] on button "Resource Centers" at bounding box center [64, 68] width 70 height 16
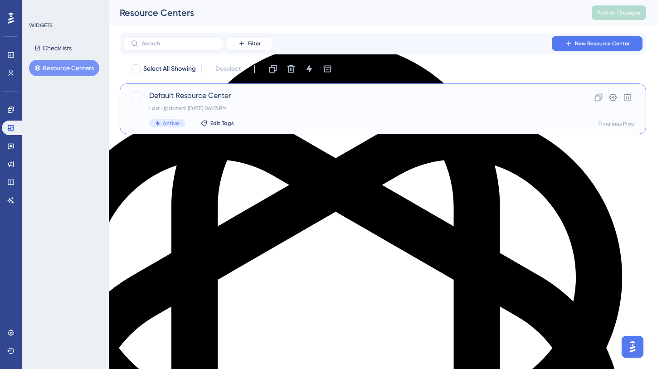
click at [172, 93] on span "Default Resource Center" at bounding box center [346, 95] width 395 height 11
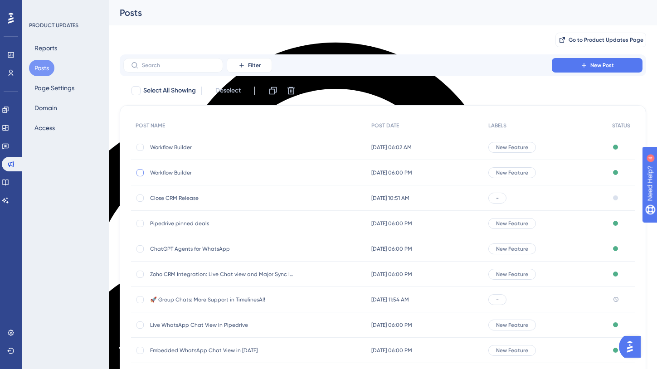
click at [144, 172] on div at bounding box center [140, 172] width 9 height 9
checkbox input "true"
click at [293, 87] on icon at bounding box center [292, 91] width 8 height 8
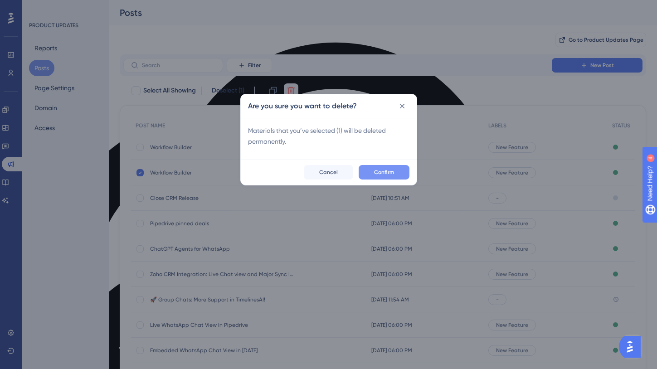
click at [390, 171] on span "Confirm" at bounding box center [384, 172] width 20 height 7
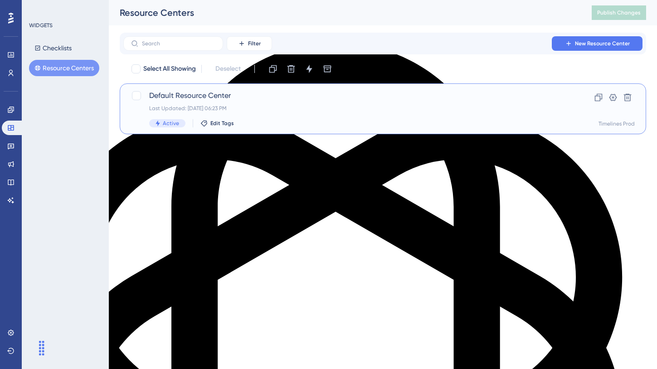
click at [201, 95] on span "Default Resource Center" at bounding box center [346, 95] width 395 height 11
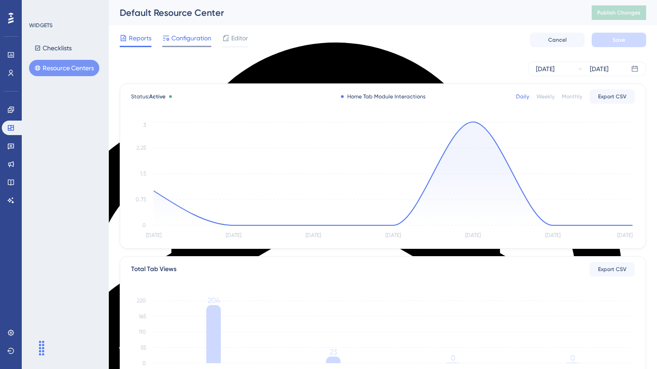
click at [198, 39] on span "Configuration" at bounding box center [191, 38] width 40 height 11
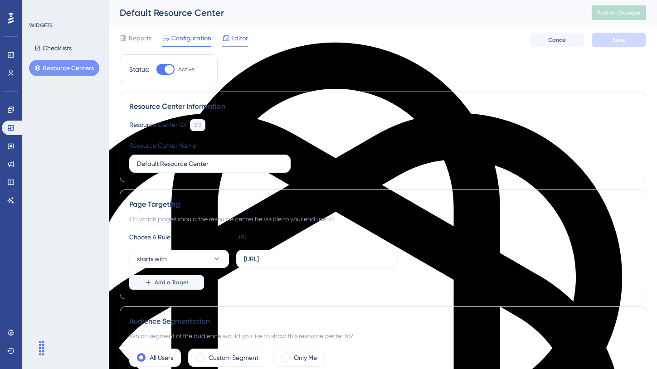
click at [237, 41] on span "Editor" at bounding box center [239, 38] width 17 height 11
